Goal: Information Seeking & Learning: Compare options

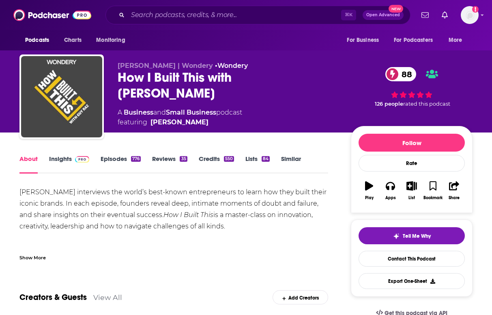
click at [72, 160] on span at bounding box center [80, 159] width 17 height 8
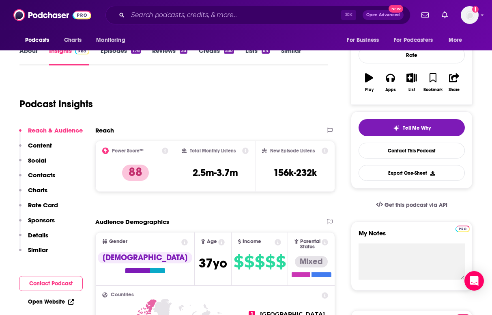
scroll to position [121, 0]
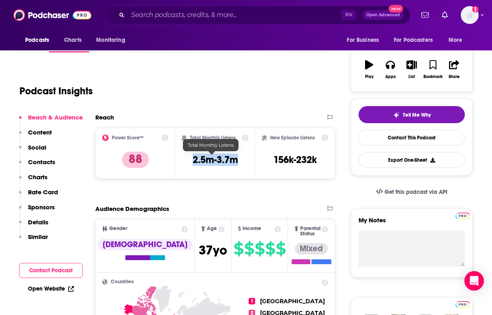
drag, startPoint x: 241, startPoint y: 162, endPoint x: 184, endPoint y: 162, distance: 56.8
click at [184, 162] on div "Total Monthly Listens 2.5m-3.7m" at bounding box center [215, 152] width 67 height 37
copy h3 "2.5m-3.7m"
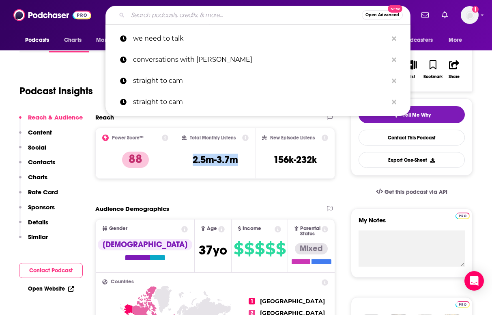
click at [149, 12] on input "Search podcasts, credits, & more..." at bounding box center [245, 15] width 234 height 13
paste input "The Foundr Podcast with [PERSON_NAME]"
type input "The Foundr Podcast with [PERSON_NAME]"
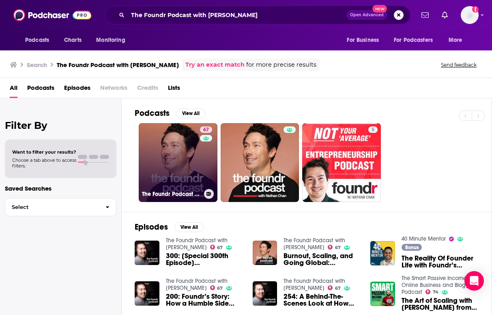
click at [182, 183] on link "67 The Foundr Podcast with [PERSON_NAME]" at bounding box center [178, 162] width 79 height 79
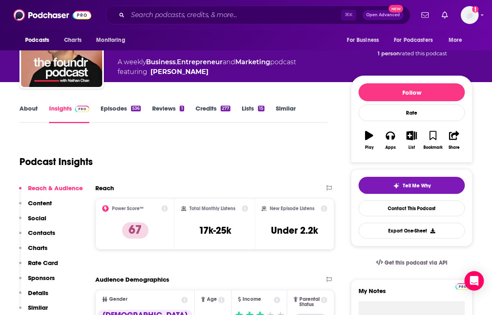
scroll to position [54, 0]
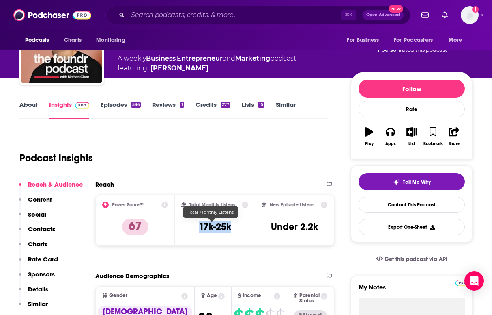
drag, startPoint x: 198, startPoint y: 226, endPoint x: 231, endPoint y: 226, distance: 32.9
click at [231, 226] on div "Total Monthly Listens 17k-25k" at bounding box center [214, 219] width 67 height 37
copy h3 "17k-25k"
click at [144, 2] on div "Podcasts Charts Monitoring ⌘ K Open Advanced New For Business For Podcasters Mo…" at bounding box center [246, 15] width 492 height 30
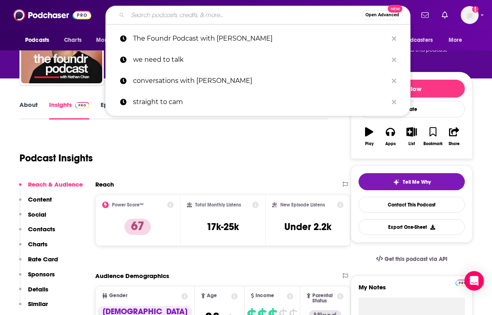
click at [190, 13] on input "Search podcasts, credits, & more..." at bounding box center [245, 15] width 234 height 13
paste input "The Proof Point"
type input "The Proof Point"
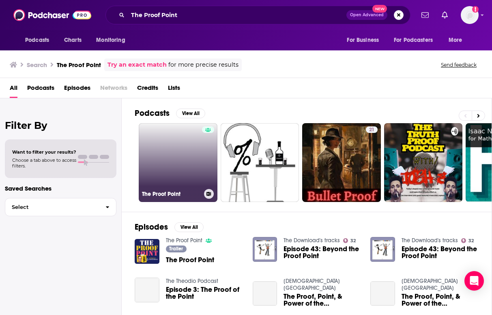
click at [175, 157] on link "The Proof Point" at bounding box center [178, 162] width 79 height 79
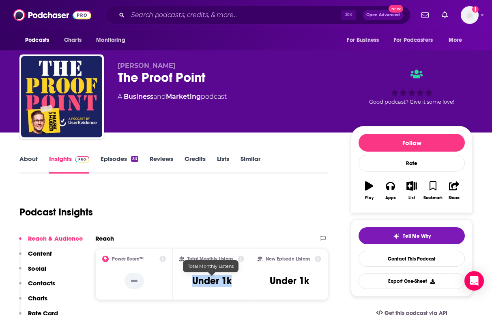
drag, startPoint x: 188, startPoint y: 280, endPoint x: 240, endPoint y: 280, distance: 52.4
click at [240, 280] on div "Total Monthly Listens Under 1k" at bounding box center [211, 273] width 65 height 37
copy h3 "Under 1k"
click at [161, 17] on input "Search podcasts, credits, & more..." at bounding box center [235, 15] width 214 height 13
paste input "VoxMedia's The Pitch Podcast"
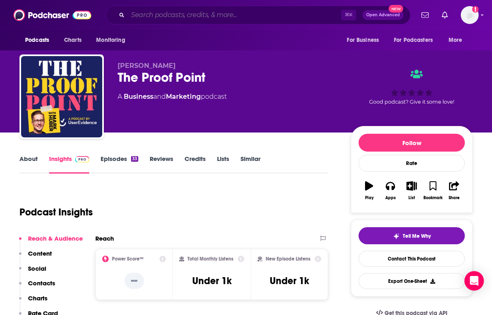
type input "VoxMedia's The Pitch Podcast"
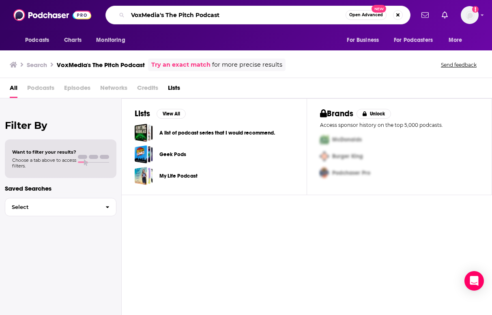
drag, startPoint x: 166, startPoint y: 15, endPoint x: 102, endPoint y: 15, distance: 63.3
click at [102, 15] on div "VoxMedia's The Pitch Podcast Open Advanced New" at bounding box center [258, 15] width 313 height 19
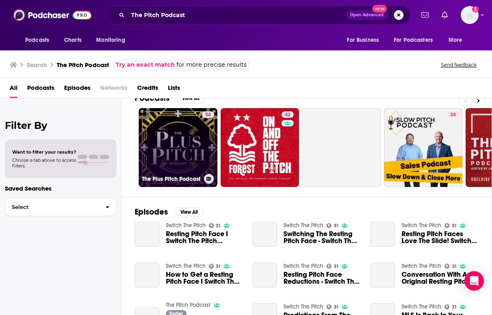
scroll to position [18, 0]
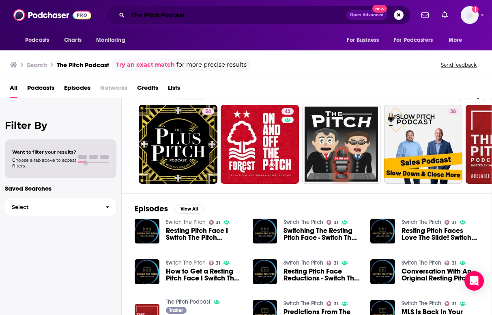
click at [168, 17] on input "The Pitch Podcast" at bounding box center [237, 15] width 219 height 13
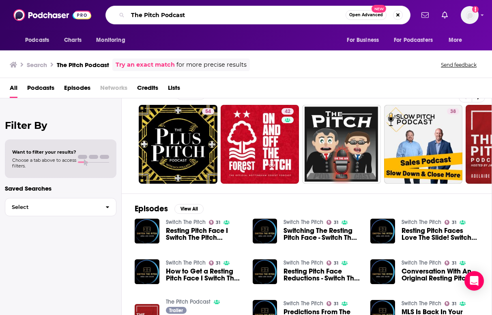
click at [168, 17] on input "The Pitch Podcast" at bounding box center [237, 15] width 218 height 13
type input "The Pitch"
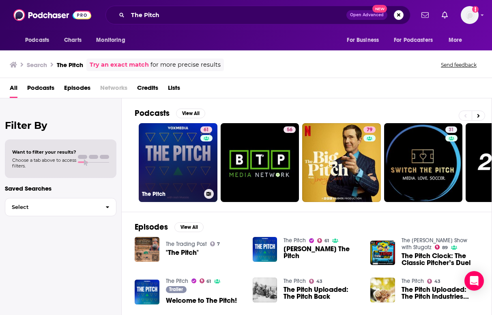
click at [175, 144] on link "61 The Pitch" at bounding box center [178, 162] width 79 height 79
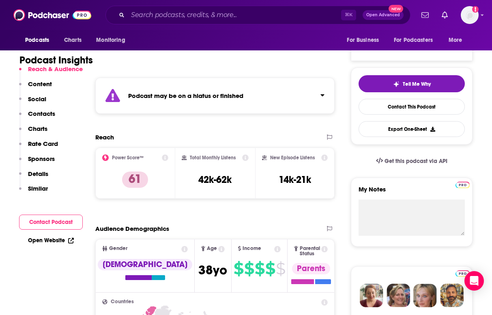
scroll to position [152, 0]
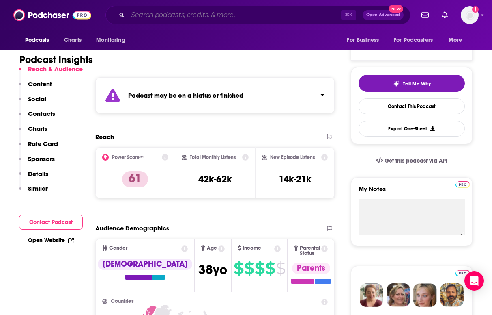
click at [164, 20] on input "Search podcasts, credits, & more..." at bounding box center [235, 15] width 214 height 13
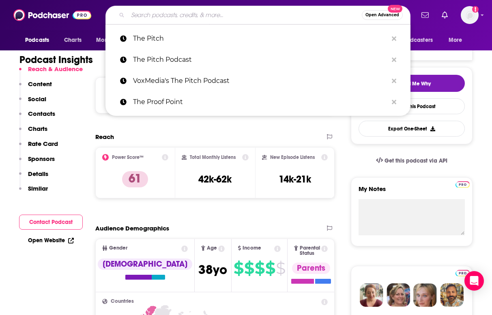
paste input "Behind the Brand with [PERSON_NAME]"
type input "Behind the Brand with [PERSON_NAME]"
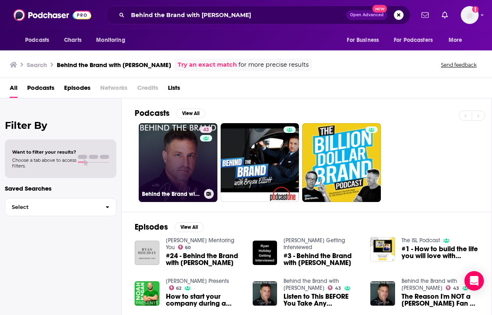
click at [172, 164] on link "43 Behind the Brand with [PERSON_NAME]" at bounding box center [178, 162] width 79 height 79
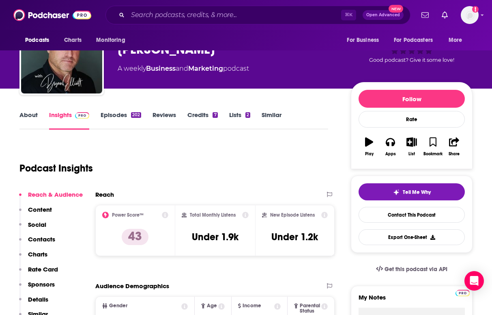
scroll to position [50, 0]
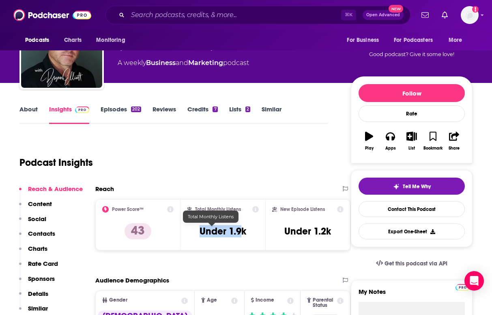
drag, startPoint x: 182, startPoint y: 228, endPoint x: 231, endPoint y: 231, distance: 49.2
click at [231, 231] on div "Total Monthly Listens Under 1.9k" at bounding box center [223, 224] width 72 height 37
drag, startPoint x: 244, startPoint y: 231, endPoint x: 205, endPoint y: 232, distance: 38.2
click at [205, 232] on h3 "Under 1.9k" at bounding box center [223, 231] width 47 height 12
click at [198, 231] on div "Total Monthly Listens Under 1.9k" at bounding box center [223, 224] width 72 height 37
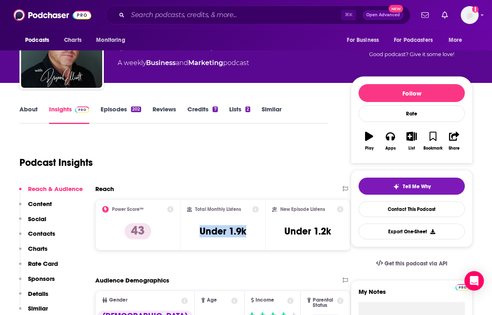
drag, startPoint x: 199, startPoint y: 231, endPoint x: 250, endPoint y: 231, distance: 50.3
click at [250, 231] on div "Total Monthly Listens Under 1.9k" at bounding box center [223, 224] width 72 height 37
copy h3 "Under 1.9k"
click at [196, 18] on input "Search podcasts, credits, & more..." at bounding box center [235, 15] width 214 height 13
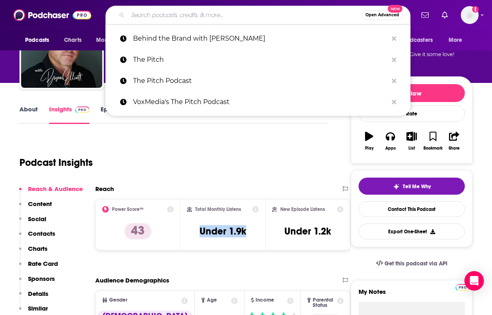
paste input "The Circular Economy Show Podcast"
type input "The Circular Economy Show Podcast"
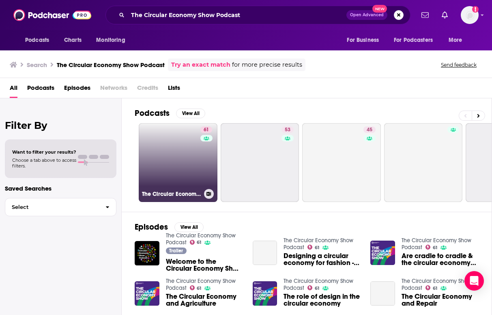
click at [183, 165] on link "61 The Circular Economy Show Podcast" at bounding box center [178, 162] width 79 height 79
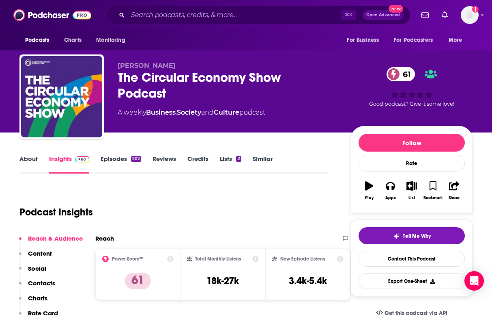
scroll to position [32, 0]
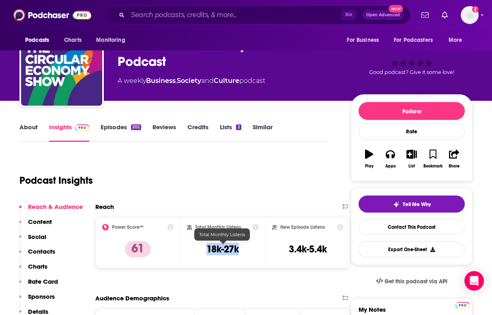
drag, startPoint x: 205, startPoint y: 252, endPoint x: 239, endPoint y: 252, distance: 33.7
click at [239, 252] on div "Total Monthly Listens 18k-27k" at bounding box center [223, 242] width 72 height 37
copy h3 "18k-27k"
click at [185, 18] on input "Search podcasts, credits, & more..." at bounding box center [235, 15] width 214 height 13
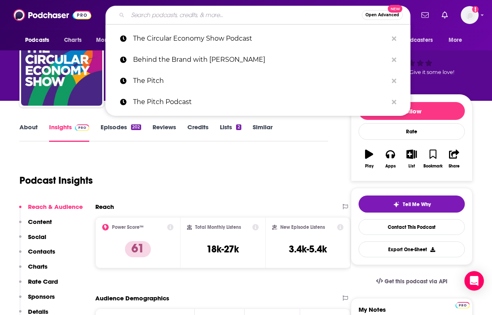
paste input "The Climate Pod"
type input "The Climate Pod"
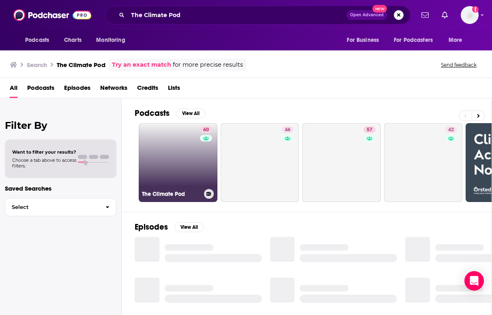
click at [181, 166] on link "60 The Climate Pod" at bounding box center [178, 162] width 79 height 79
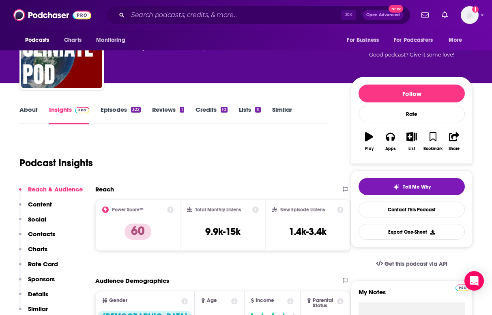
scroll to position [50, 0]
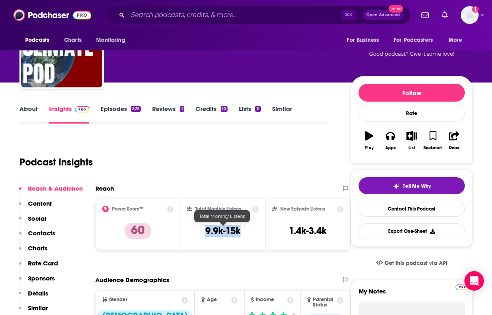
drag, startPoint x: 189, startPoint y: 233, endPoint x: 244, endPoint y: 233, distance: 54.8
click at [244, 233] on div "Total Monthly Listens 9.9k-15k" at bounding box center [223, 223] width 72 height 37
copy h3 "9.9k-15k"
click at [208, 17] on input "Search podcasts, credits, & more..." at bounding box center [235, 15] width 214 height 13
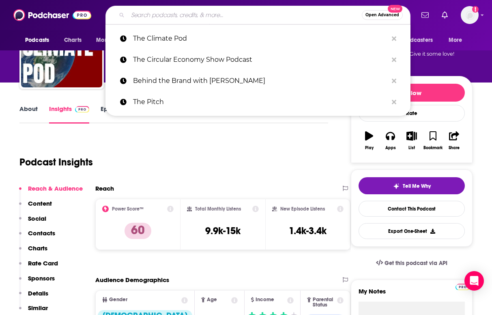
paste input "Cafe con [PERSON_NAME] Podcast"
type input "Cafe con [PERSON_NAME] Podcast"
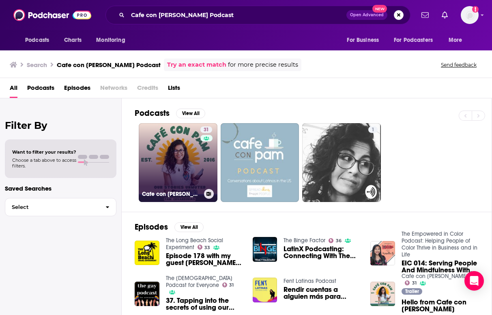
click at [180, 163] on link "31 Cafe con [PERSON_NAME]" at bounding box center [178, 162] width 79 height 79
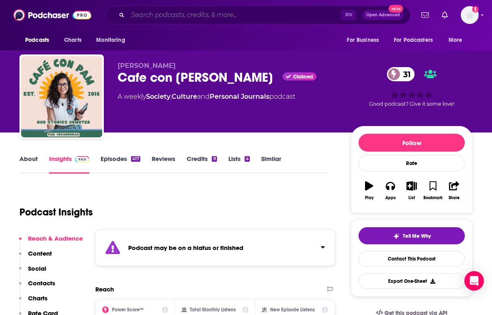
click at [204, 16] on input "Search podcasts, credits, & more..." at bounding box center [235, 15] width 214 height 13
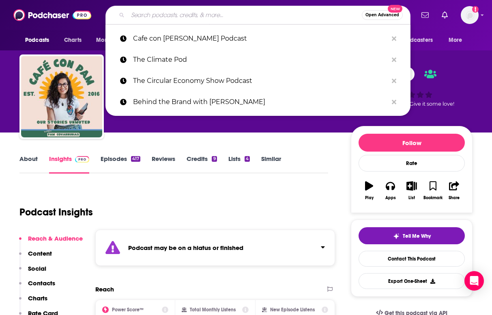
paste input "The Latino Majority Podcast"
type input "The Latino Majority Podcast"
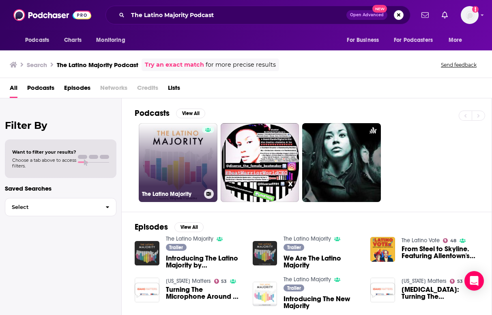
click at [183, 159] on link "The Latino Majority" at bounding box center [178, 162] width 79 height 79
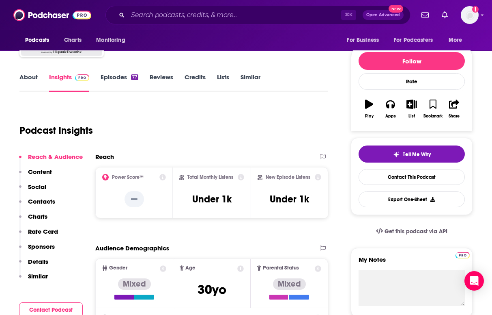
scroll to position [90, 0]
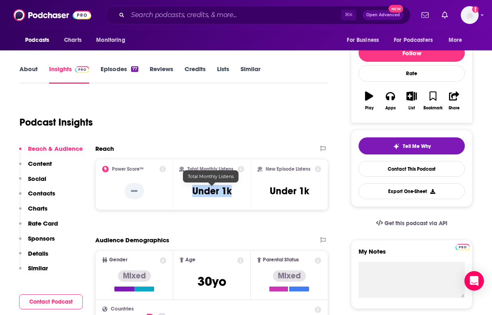
drag, startPoint x: 188, startPoint y: 191, endPoint x: 237, endPoint y: 191, distance: 49.5
click at [237, 191] on div "Total Monthly Listens Under 1k" at bounding box center [211, 184] width 65 height 37
copy h3 "Under 1k"
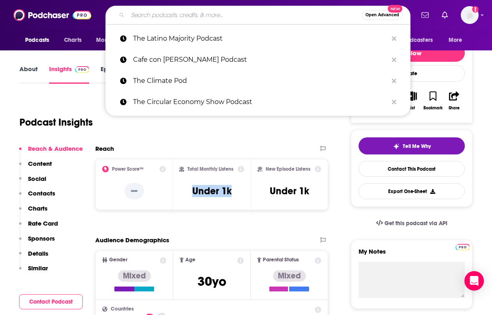
click at [201, 13] on input "Search podcasts, credits, & more..." at bounding box center [245, 15] width 234 height 13
paste input "In The Business Podcast"
type input "In The Business Podcast"
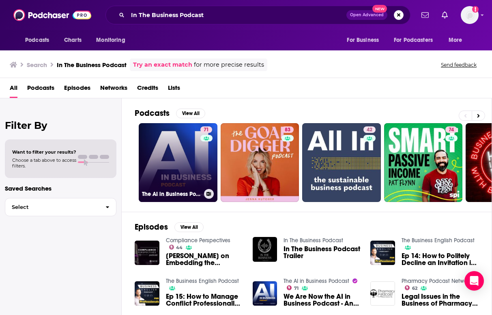
click at [191, 153] on link "71 The AI in Business Podcast" at bounding box center [178, 162] width 79 height 79
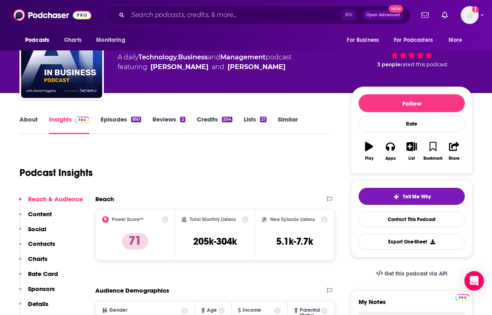
scroll to position [56, 0]
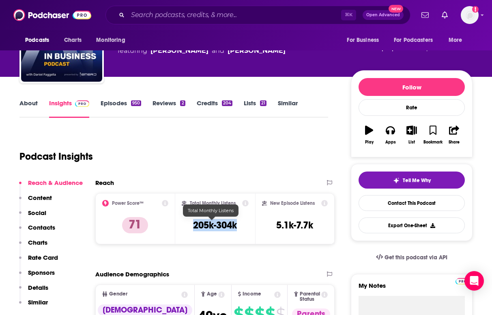
drag, startPoint x: 186, startPoint y: 228, endPoint x: 233, endPoint y: 228, distance: 47.1
click at [233, 228] on div "Total Monthly Listens 205k-304k" at bounding box center [215, 218] width 67 height 37
copy h3 "205k-304k"
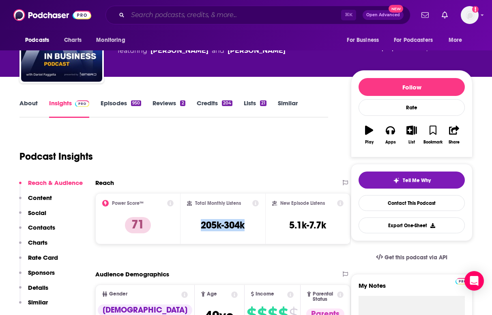
click at [198, 17] on input "Search podcasts, credits, & more..." at bounding box center [235, 15] width 214 height 13
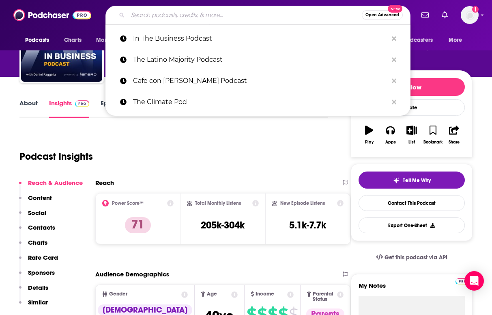
paste input "This Week in Startups"
type input "This Week in Startups"
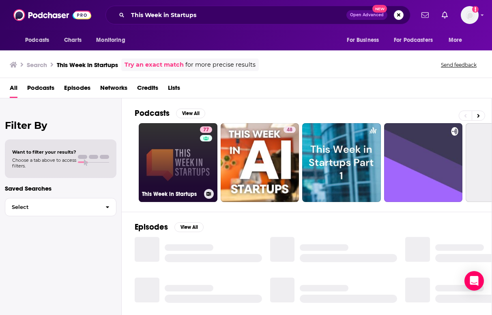
click at [164, 148] on link "77 This Week in Startups" at bounding box center [178, 162] width 79 height 79
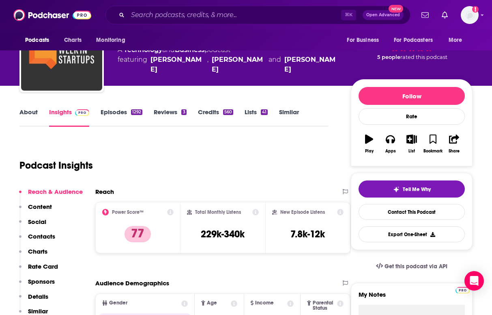
scroll to position [56, 0]
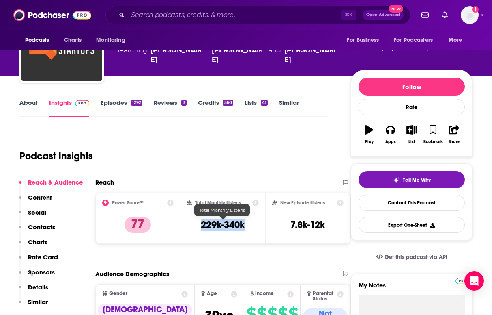
drag, startPoint x: 202, startPoint y: 229, endPoint x: 250, endPoint y: 229, distance: 47.9
click at [250, 229] on div "Total Monthly Listens 229k-340k" at bounding box center [223, 217] width 72 height 37
copy h3 "229k-340k"
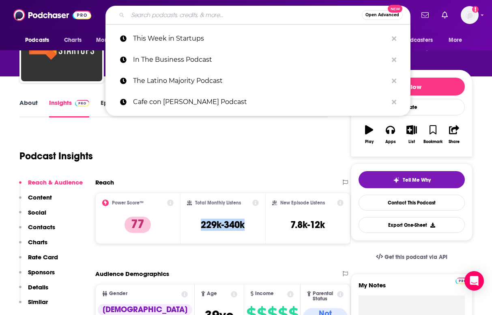
click at [191, 20] on input "Search podcasts, credits, & more..." at bounding box center [245, 15] width 234 height 13
paste input "Startup Therapy"
type input "Startup Therapy"
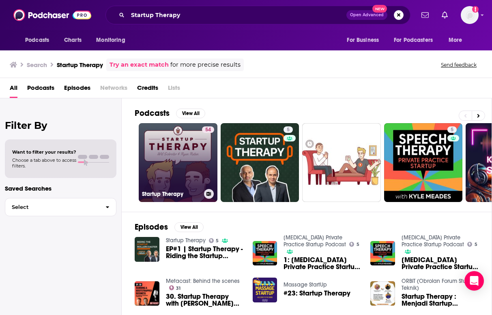
click at [179, 157] on link "54 Startup Therapy" at bounding box center [178, 162] width 79 height 79
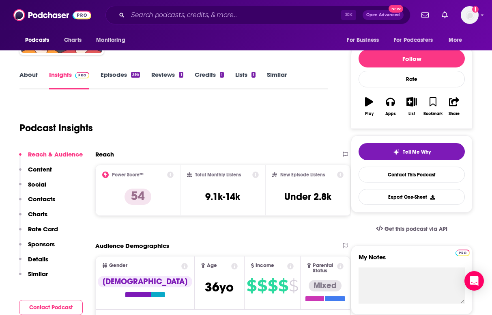
scroll to position [89, 0]
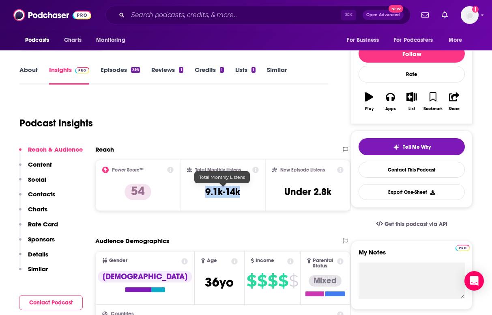
drag, startPoint x: 201, startPoint y: 193, endPoint x: 248, endPoint y: 193, distance: 47.9
click at [248, 193] on div "Total Monthly Listens 9.1k-14k" at bounding box center [223, 184] width 72 height 37
copy h3 "9.1k-14k"
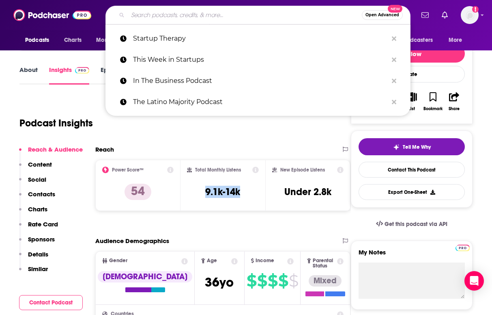
click at [198, 11] on input "Search podcasts, credits, & more..." at bounding box center [245, 15] width 234 height 13
paste input "The CMO Podcast with [PERSON_NAME]"
type input "The CMO Podcast with [PERSON_NAME]"
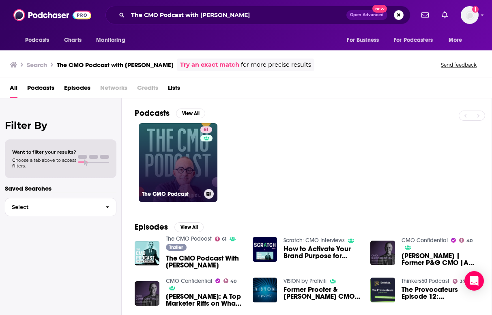
click at [186, 162] on link "61 The CMO Podcast" at bounding box center [178, 162] width 79 height 79
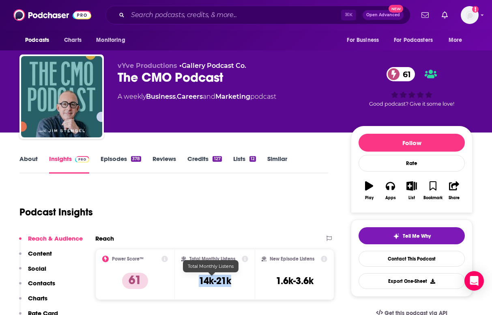
drag, startPoint x: 194, startPoint y: 280, endPoint x: 246, endPoint y: 280, distance: 52.4
click at [246, 280] on div "Total Monthly Listens 14k-21k" at bounding box center [215, 273] width 80 height 51
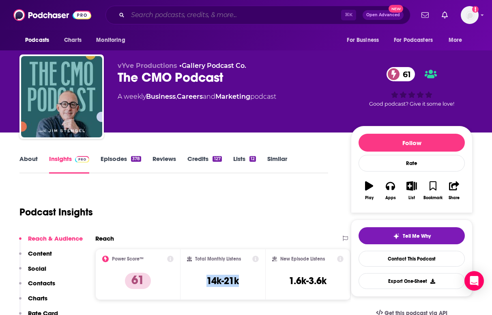
click at [215, 14] on input "Search podcasts, credits, & more..." at bounding box center [235, 15] width 214 height 13
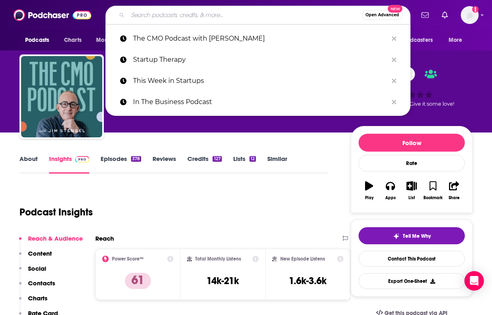
paste input "Latina to [GEOGRAPHIC_DATA]"
type input "Latina to [GEOGRAPHIC_DATA]"
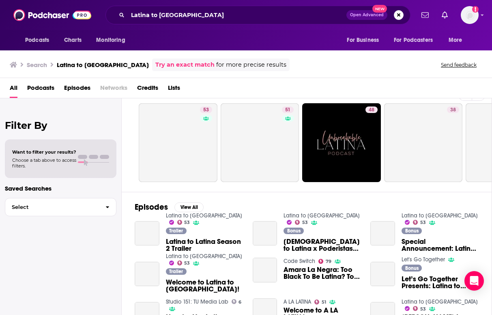
scroll to position [20, 0]
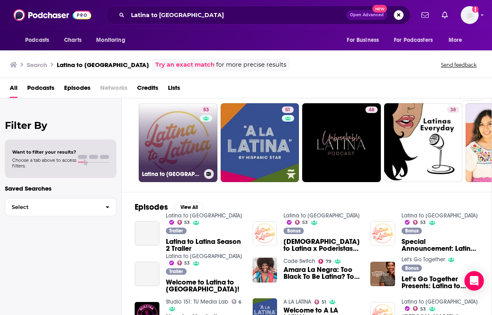
click at [193, 153] on link "53 Latina to Latina" at bounding box center [178, 142] width 79 height 79
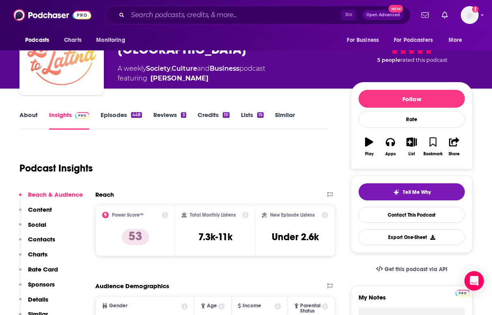
scroll to position [46, 0]
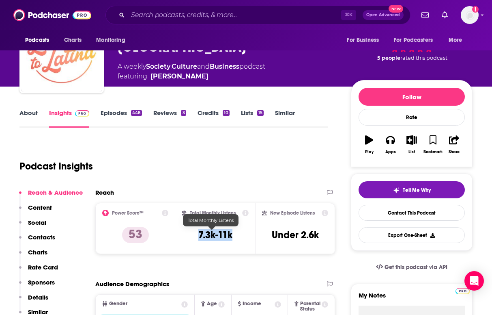
drag, startPoint x: 194, startPoint y: 235, endPoint x: 230, endPoint y: 240, distance: 36.8
click at [230, 240] on div "Total Monthly Listens 7.3k-11k" at bounding box center [215, 227] width 67 height 37
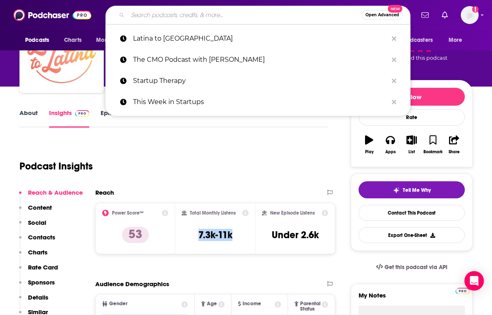
click at [210, 16] on input "Search podcasts, credits, & more..." at bounding box center [245, 15] width 234 height 13
paste input "TPBN Live"
type input "TPBN Live"
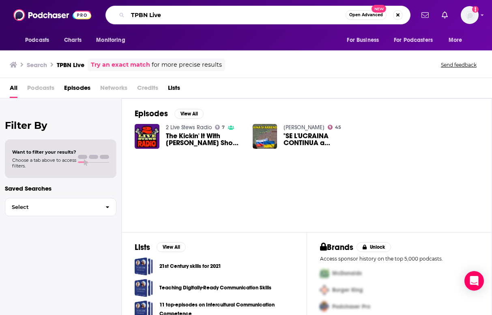
click at [173, 16] on input "TPBN Live" at bounding box center [237, 15] width 218 height 13
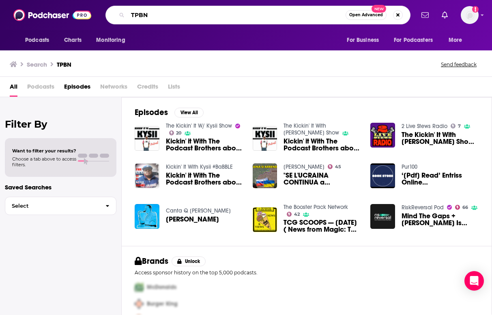
drag, startPoint x: 142, startPoint y: 14, endPoint x: 69, endPoint y: 13, distance: 72.7
click at [69, 13] on div "Podcasts Charts Monitoring TPBN Open Advanced New For Business For Podcasters M…" at bounding box center [246, 15] width 492 height 30
paste input "[PERSON_NAME]: all about business"
type input "[PERSON_NAME]: all about business"
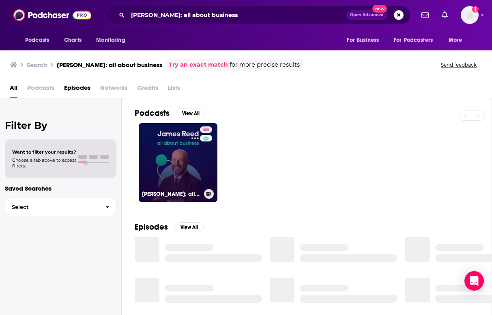
click at [169, 150] on link "53 [PERSON_NAME]: all about business" at bounding box center [178, 162] width 79 height 79
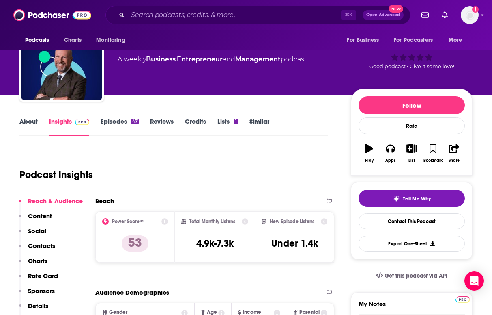
scroll to position [55, 0]
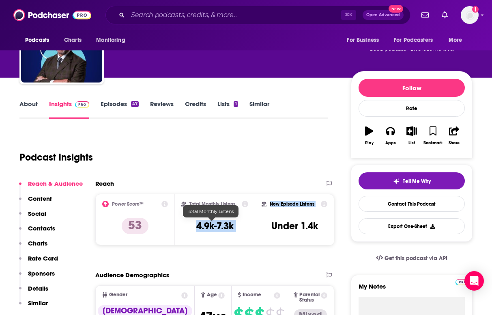
drag, startPoint x: 193, startPoint y: 224, endPoint x: 253, endPoint y: 224, distance: 60.5
click at [253, 224] on div "Power Score™ 53 Total Monthly Listens 4.9k-7.3k New Episode Listens Under 1.4k" at bounding box center [214, 219] width 239 height 51
click at [236, 225] on div "Total Monthly Listens 4.9k-7.3k" at bounding box center [214, 219] width 67 height 37
drag, startPoint x: 230, startPoint y: 225, endPoint x: 192, endPoint y: 226, distance: 38.2
click at [192, 226] on div "Total Monthly Listens 4.9k-7.3k" at bounding box center [214, 219] width 67 height 37
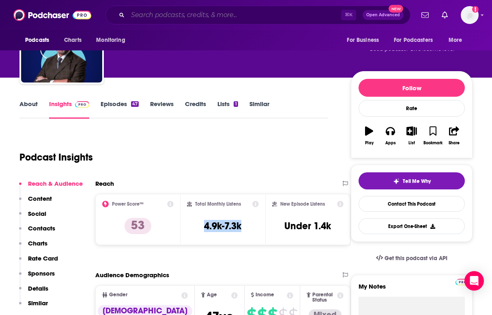
click at [182, 16] on input "Search podcasts, credits, & more..." at bounding box center [235, 15] width 214 height 13
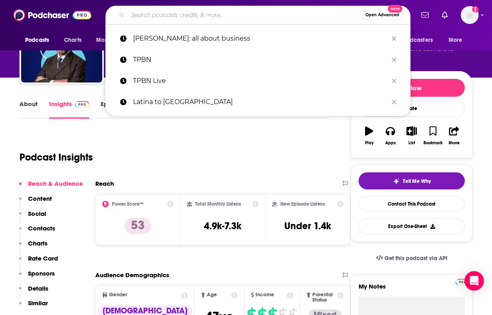
paste input "Built In [GEOGRAPHIC_DATA]"
type input "Built In [GEOGRAPHIC_DATA]"
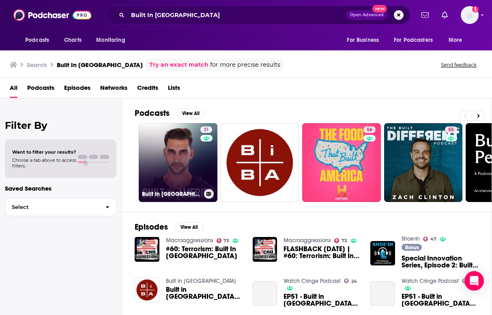
click at [178, 160] on link "31 Built In [GEOGRAPHIC_DATA]" at bounding box center [178, 162] width 79 height 79
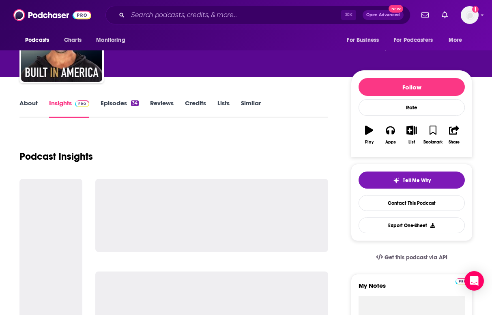
scroll to position [62, 0]
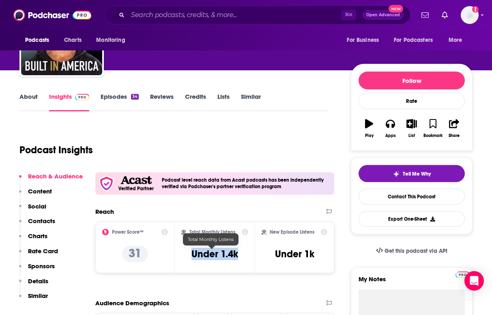
drag, startPoint x: 187, startPoint y: 253, endPoint x: 235, endPoint y: 254, distance: 47.9
click at [235, 254] on div "Total Monthly Listens Under 1.4k" at bounding box center [214, 247] width 67 height 37
click at [165, 15] on input "Search podcasts, credits, & more..." at bounding box center [235, 15] width 214 height 13
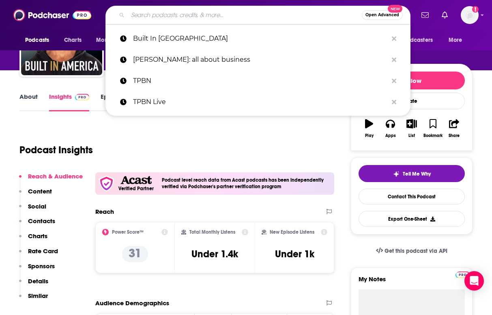
paste input "The CEO’s Guide to Marketing"
type input "The CEO’s Guide to Marketing"
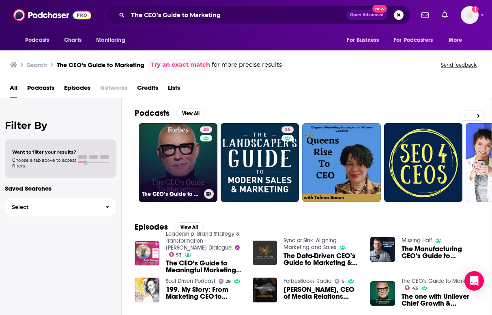
click at [184, 155] on link "43 The CEO’s Guide to Marketing" at bounding box center [178, 162] width 79 height 79
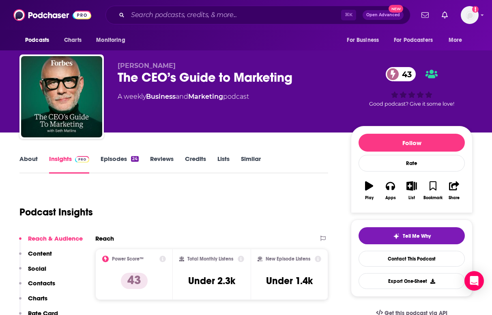
scroll to position [74, 0]
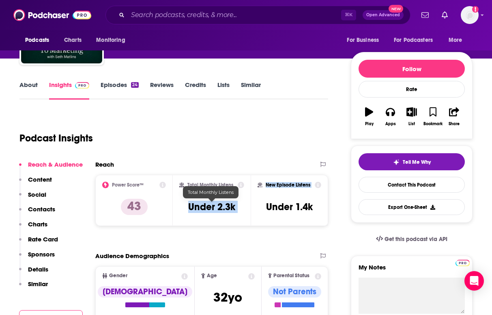
drag, startPoint x: 184, startPoint y: 210, endPoint x: 250, endPoint y: 210, distance: 66.6
click at [250, 210] on div "Power Score™ 43 Total Monthly Listens Under 2.3k New Episode Listens Under 1.4k" at bounding box center [211, 200] width 233 height 51
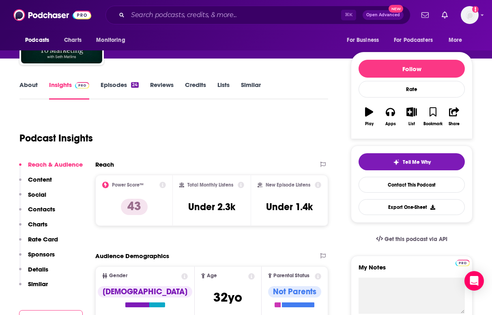
click at [237, 206] on div "Total Monthly Listens Under 2.3k" at bounding box center [211, 199] width 65 height 37
drag, startPoint x: 237, startPoint y: 206, endPoint x: 216, endPoint y: 207, distance: 21.9
click at [216, 207] on div "Total Monthly Listens Under 2.3k" at bounding box center [211, 199] width 65 height 37
click at [191, 207] on h3 "Under 2.3k" at bounding box center [211, 207] width 47 height 12
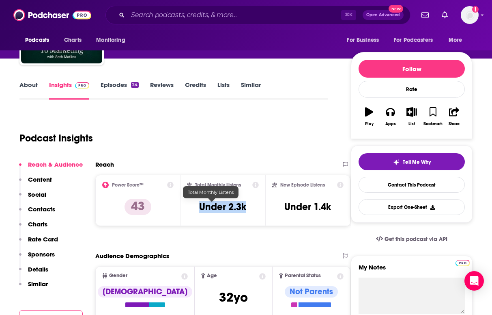
drag, startPoint x: 189, startPoint y: 207, endPoint x: 246, endPoint y: 207, distance: 56.8
click at [246, 207] on div "Total Monthly Listens Under 2.3k" at bounding box center [223, 199] width 72 height 37
click at [193, 17] on input "Search podcasts, credits, & more..." at bounding box center [235, 15] width 214 height 13
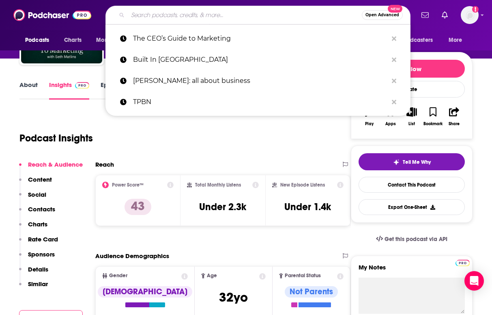
paste input "Next Level Pros"
type input "Next Level Pros"
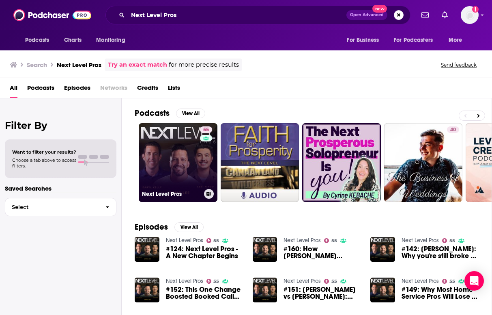
click at [178, 159] on link "55 Next Level Pros" at bounding box center [178, 162] width 79 height 79
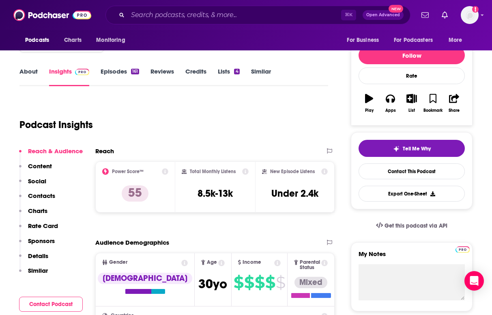
scroll to position [91, 0]
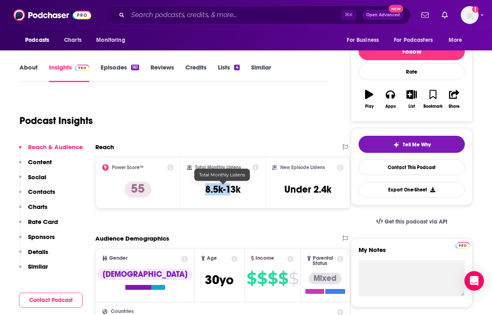
click at [231, 192] on div "Total Monthly Listens 8.5k-13k" at bounding box center [223, 182] width 72 height 37
drag, startPoint x: 241, startPoint y: 191, endPoint x: 201, endPoint y: 192, distance: 40.2
click at [201, 192] on div "Total Monthly Listens 8.5k-13k" at bounding box center [223, 182] width 72 height 37
click at [183, 12] on input "Search podcasts, credits, & more..." at bounding box center [235, 15] width 214 height 13
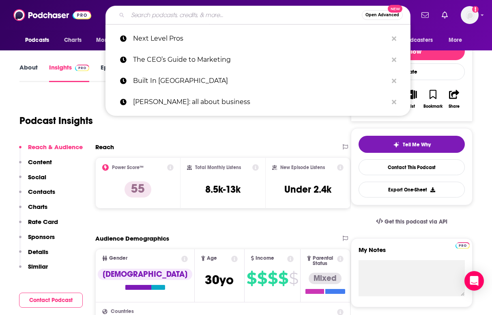
paste input "Planet: Critical"
type input "Planet: Critical"
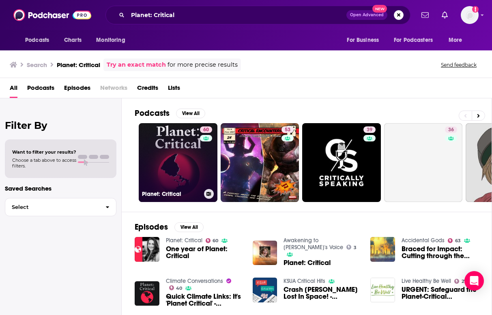
click at [166, 168] on link "60 Planet: Critical" at bounding box center [178, 162] width 79 height 79
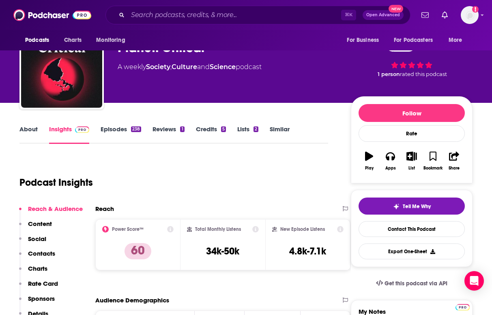
scroll to position [49, 0]
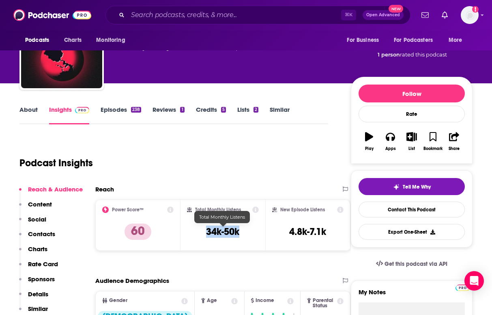
drag, startPoint x: 207, startPoint y: 232, endPoint x: 243, endPoint y: 232, distance: 35.7
click at [243, 232] on div "Total Monthly Listens 34k-50k" at bounding box center [223, 224] width 72 height 37
click at [211, 18] on input "Search podcasts, credits, & more..." at bounding box center [235, 15] width 214 height 13
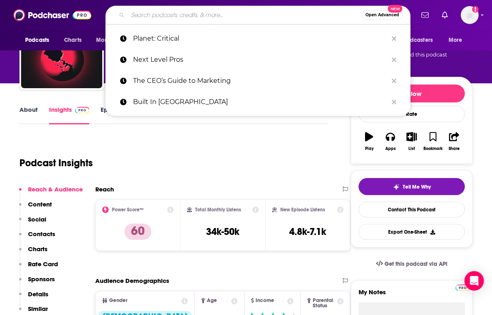
paste input "TILclimate Podcast"
type input "TILclimate Podcast"
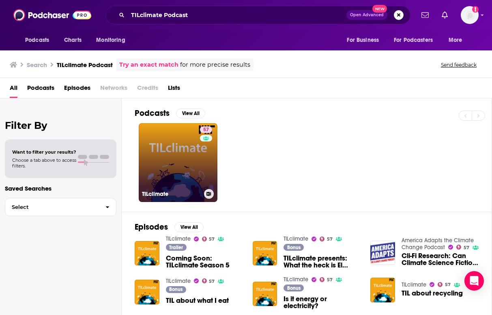
click at [179, 156] on link "57 TILclimate" at bounding box center [178, 162] width 79 height 79
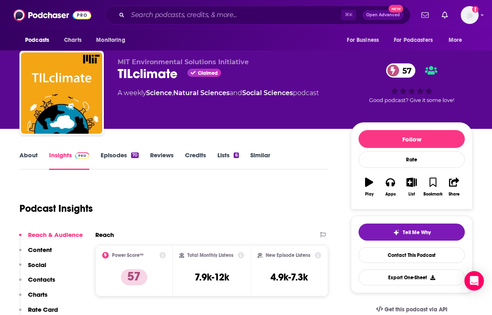
scroll to position [78, 0]
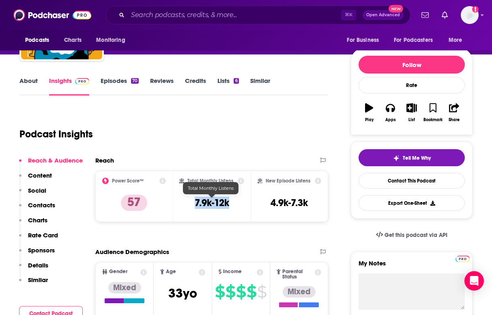
drag, startPoint x: 195, startPoint y: 205, endPoint x: 237, endPoint y: 205, distance: 41.8
click at [237, 205] on div "Total Monthly Listens 7.9k-12k" at bounding box center [211, 195] width 65 height 37
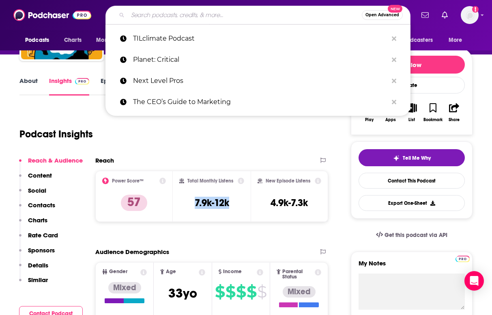
click at [188, 13] on input "Search podcasts, credits, & more..." at bounding box center [245, 15] width 234 height 13
paste input "MCJ Inevitable Podcast"
type input "MCJ Inevitable Podcast"
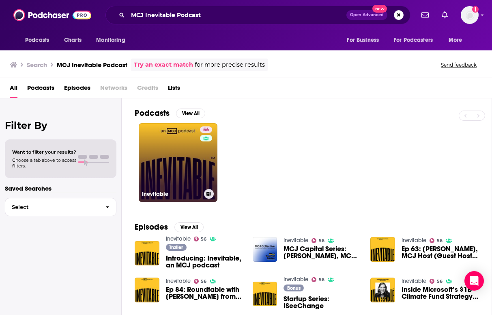
click at [168, 169] on link "56 Inevitable" at bounding box center [178, 162] width 79 height 79
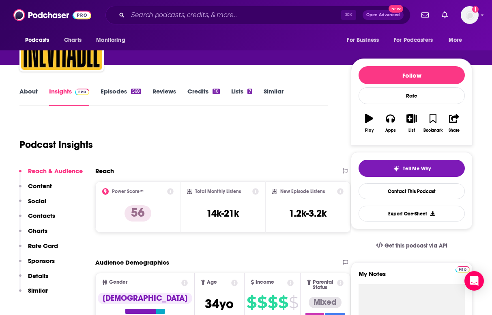
scroll to position [69, 0]
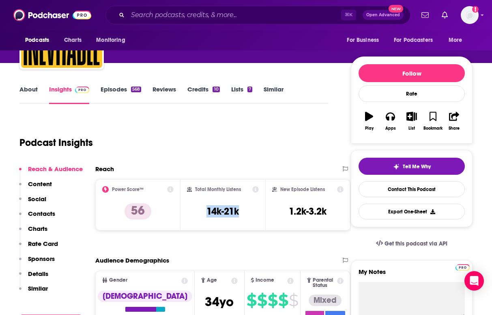
drag, startPoint x: 206, startPoint y: 211, endPoint x: 243, endPoint y: 211, distance: 36.5
click at [243, 211] on div "Total Monthly Listens 14k-21k" at bounding box center [223, 204] width 72 height 37
click at [179, 15] on input "Search podcasts, credits, & more..." at bounding box center [235, 15] width 214 height 13
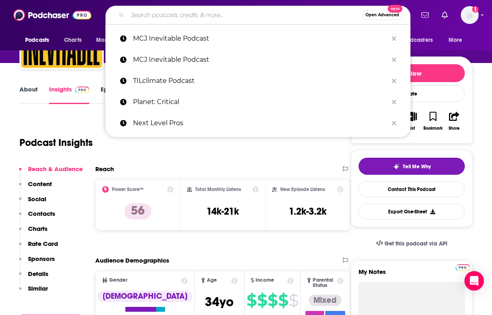
paste input "The Green Blue Planet Podcast"
type input "The Green Blue Planet Podcast"
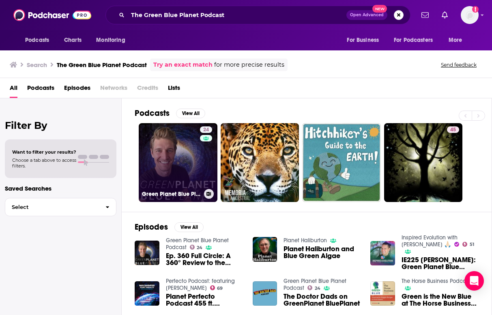
click at [185, 156] on link "24 Green Planet Blue Planet Podcast" at bounding box center [178, 162] width 79 height 79
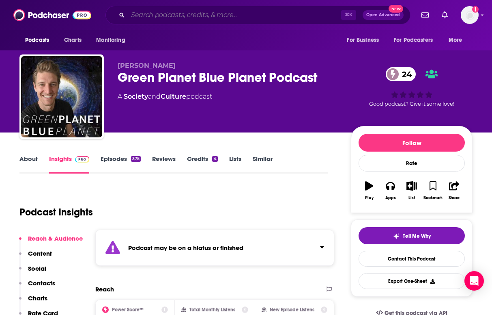
click at [177, 17] on input "Search podcasts, credits, & more..." at bounding box center [235, 15] width 214 height 13
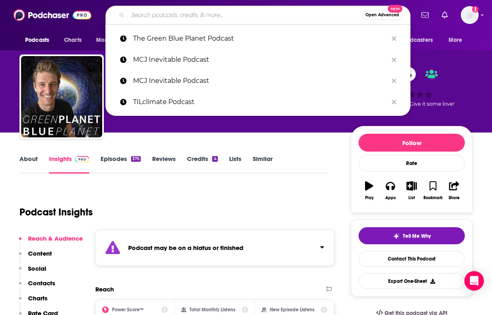
paste input "Climate One Podcast"
type input "Climate One Podcast"
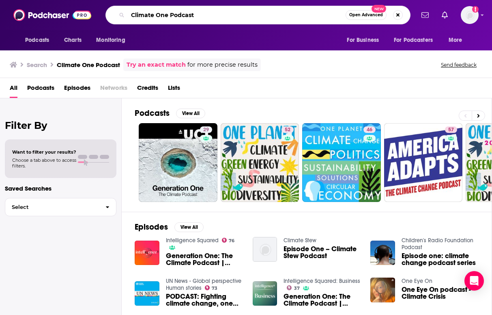
drag, startPoint x: 196, startPoint y: 17, endPoint x: 83, endPoint y: 17, distance: 112.8
click at [83, 17] on div "Podcasts Charts Monitoring Climate One Podcast Open Advanced New For Business F…" at bounding box center [246, 15] width 492 height 30
paste input "The Current Affairs Podcast"
type input "The Current Affairs Podcast"
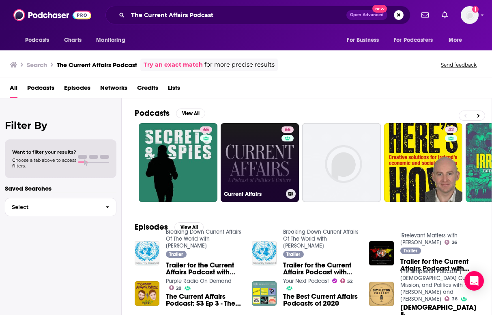
click at [263, 162] on link "66 Current Affairs" at bounding box center [260, 162] width 79 height 79
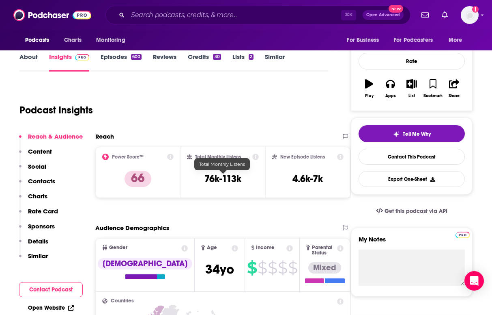
scroll to position [93, 1]
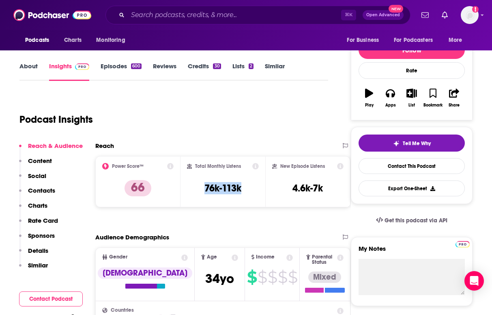
drag, startPoint x: 196, startPoint y: 188, endPoint x: 246, endPoint y: 189, distance: 50.0
click at [246, 189] on div "Total Monthly Listens 76k-113k" at bounding box center [223, 181] width 72 height 37
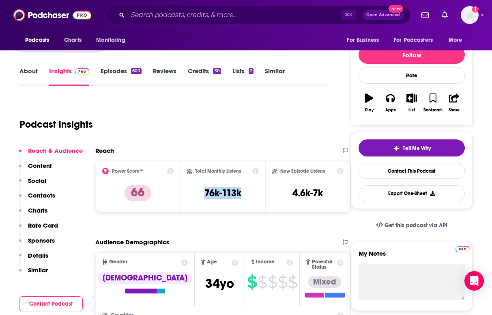
scroll to position [87, 1]
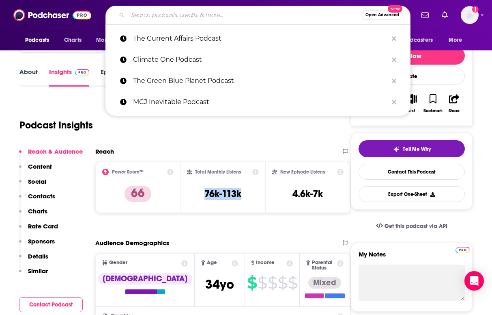
click at [179, 11] on input "Search podcasts, credits, & more..." at bounding box center [245, 15] width 234 height 13
paste input "Democracy Now Podcast"
type input "Democracy Now Podcast"
